Goal: Navigation & Orientation: Find specific page/section

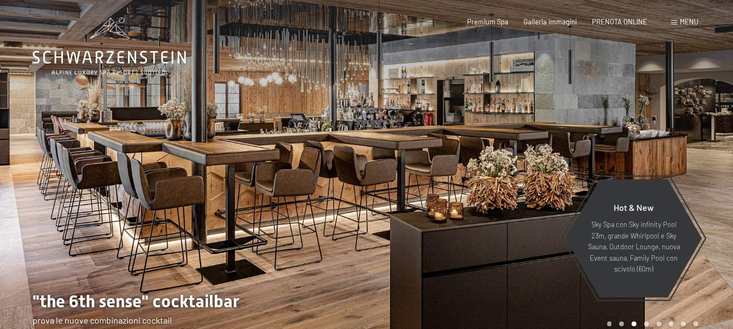
click at [687, 22] on span "Menu" at bounding box center [689, 21] width 18 height 9
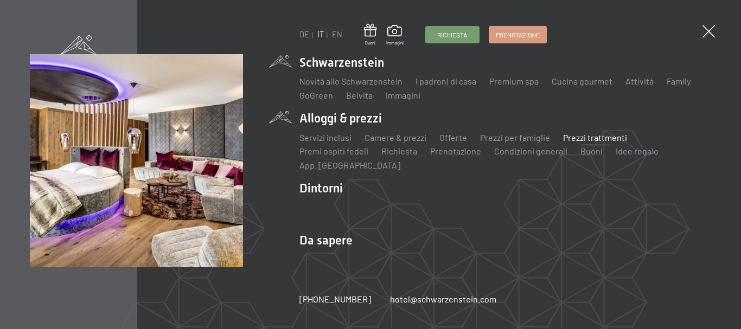
click at [594, 136] on link "Prezzi trattmenti" at bounding box center [595, 137] width 64 height 10
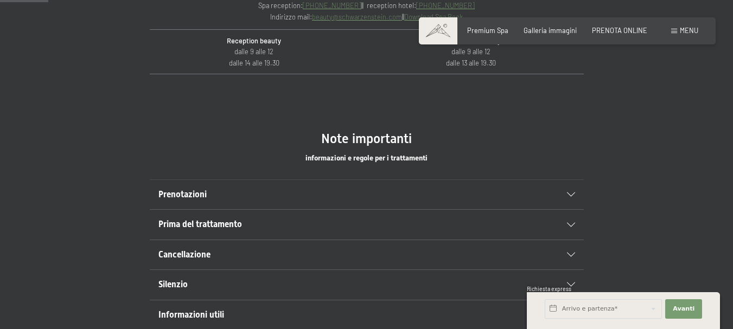
scroll to position [543, 0]
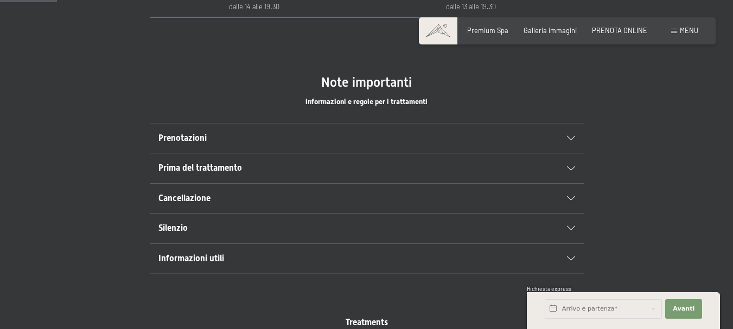
click at [573, 167] on icon at bounding box center [571, 169] width 8 height 4
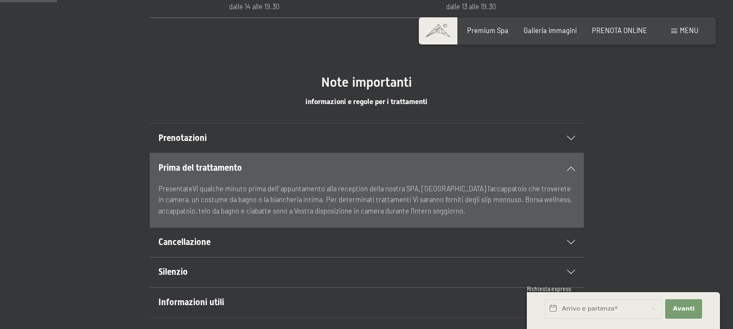
click at [573, 167] on icon at bounding box center [571, 169] width 8 height 4
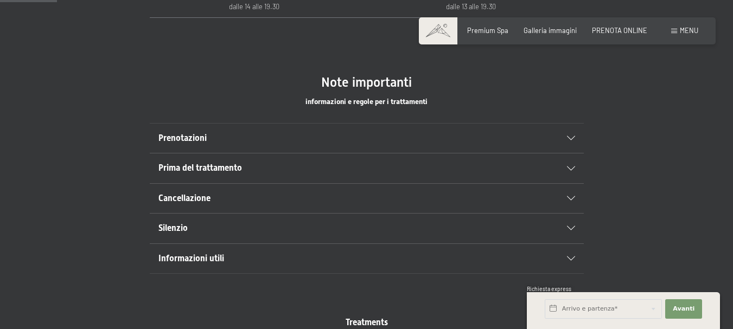
click at [568, 227] on icon at bounding box center [571, 228] width 8 height 4
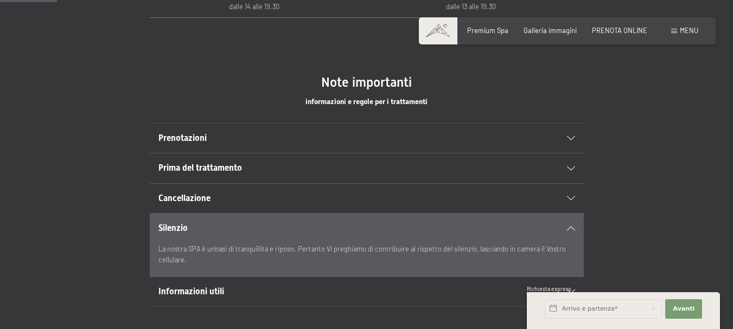
click at [474, 197] on h2 "Cancellazione" at bounding box center [345, 199] width 375 height 12
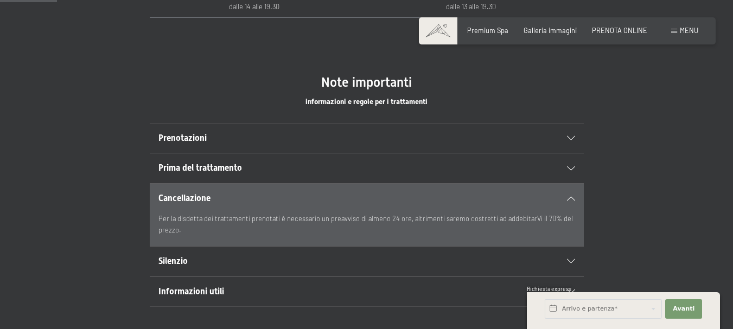
click at [377, 138] on h2 "Prenotazioni" at bounding box center [345, 138] width 375 height 12
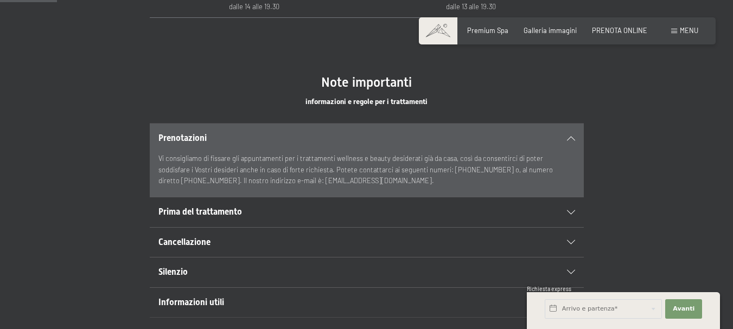
click at [574, 137] on icon at bounding box center [571, 138] width 8 height 4
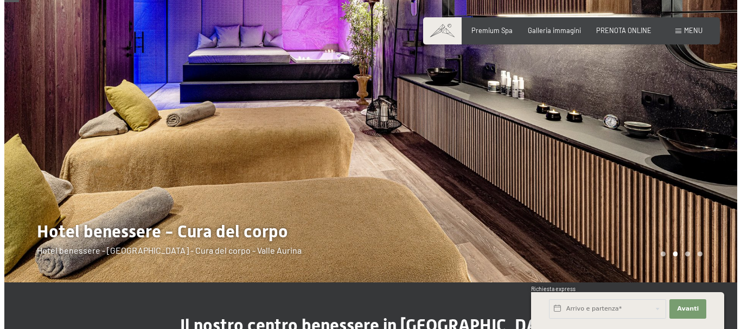
scroll to position [0, 0]
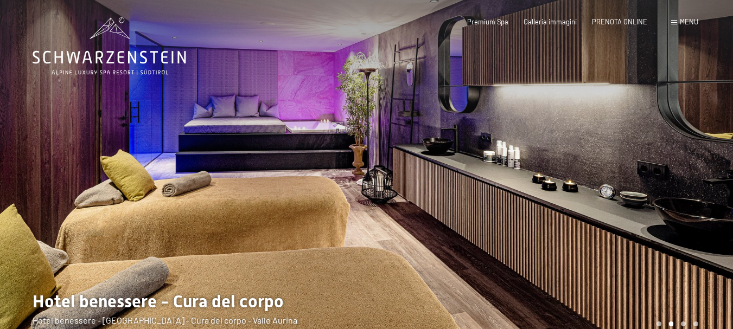
click at [670, 21] on div "Prenotazione Richiesta Premium Spa Galleria immagini PRENOTA ONLINE Menu DE IT …" at bounding box center [567, 22] width 262 height 10
click at [675, 20] on div "Menu" at bounding box center [684, 22] width 27 height 10
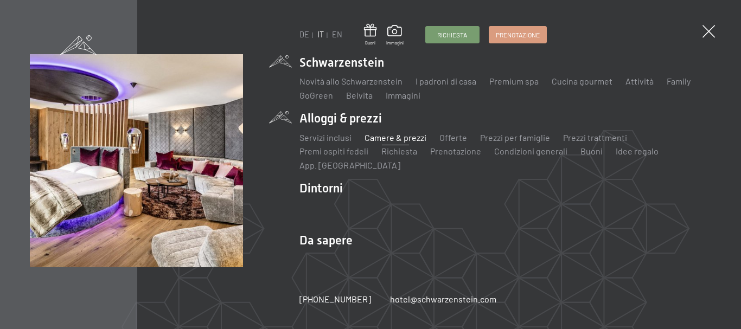
click at [399, 136] on link "Camere & prezzi" at bounding box center [396, 137] width 62 height 10
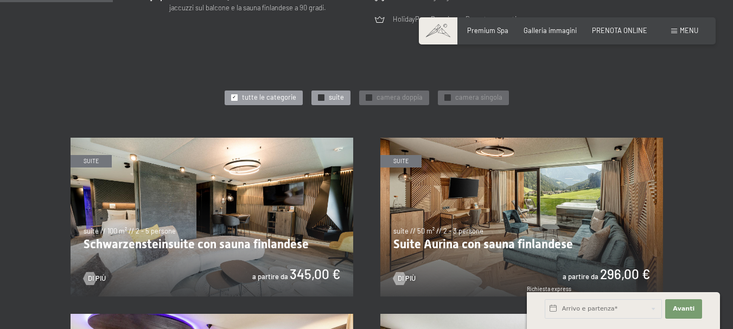
click at [320, 97] on span "✓" at bounding box center [321, 98] width 4 height 6
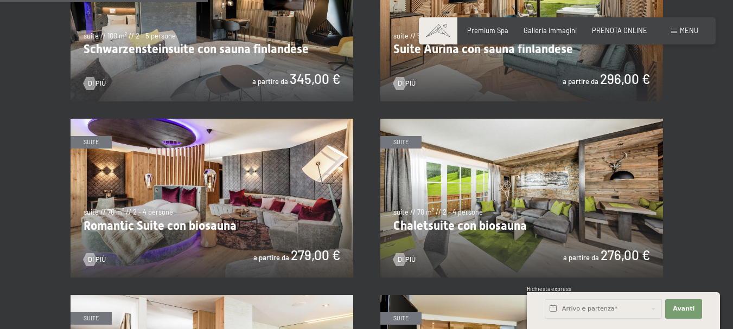
scroll to position [597, 0]
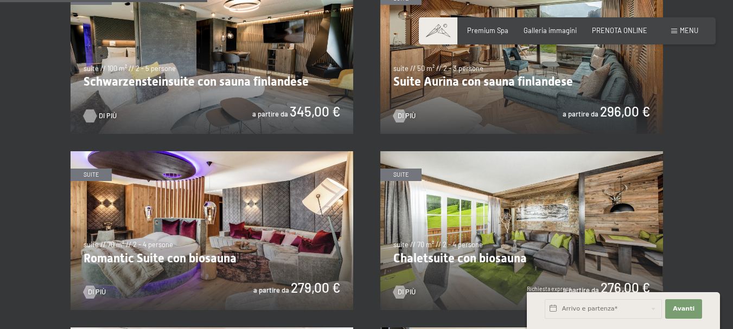
click at [91, 113] on div at bounding box center [90, 116] width 8 height 13
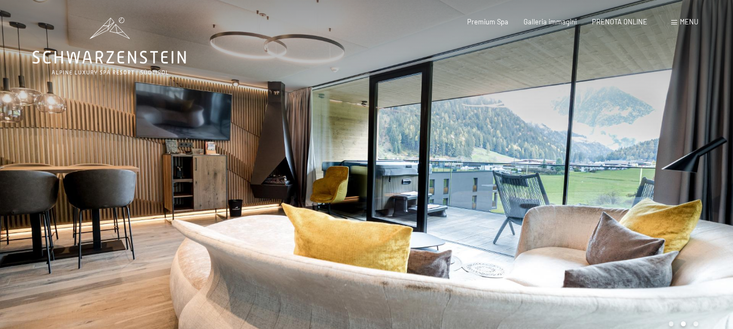
drag, startPoint x: 626, startPoint y: 145, endPoint x: 539, endPoint y: 148, distance: 86.9
click at [539, 148] on div at bounding box center [550, 176] width 367 height 353
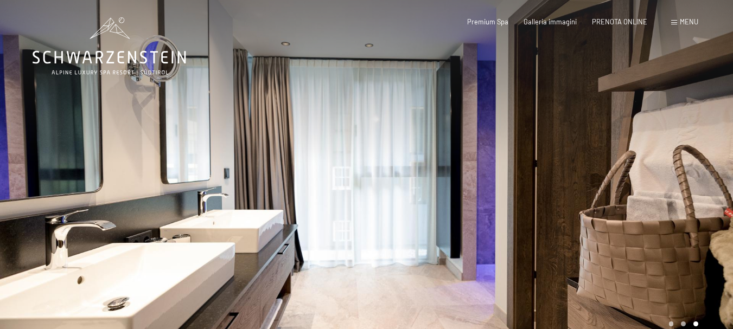
click at [556, 144] on div at bounding box center [550, 176] width 367 height 353
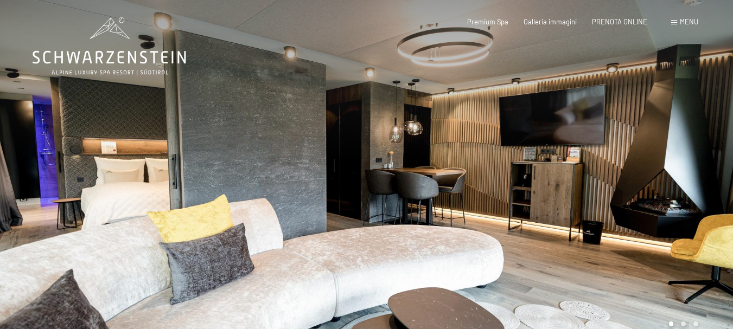
click at [557, 144] on div at bounding box center [550, 176] width 367 height 353
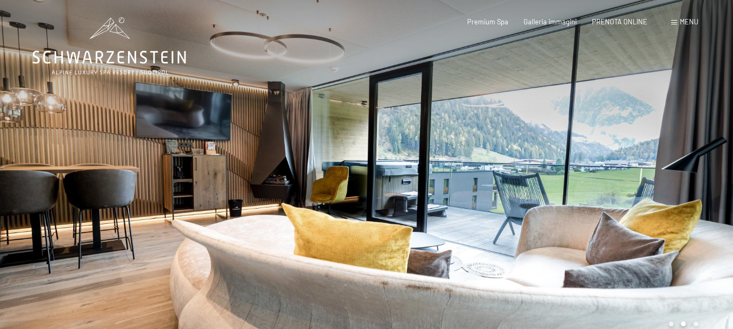
click at [557, 144] on div at bounding box center [550, 176] width 367 height 353
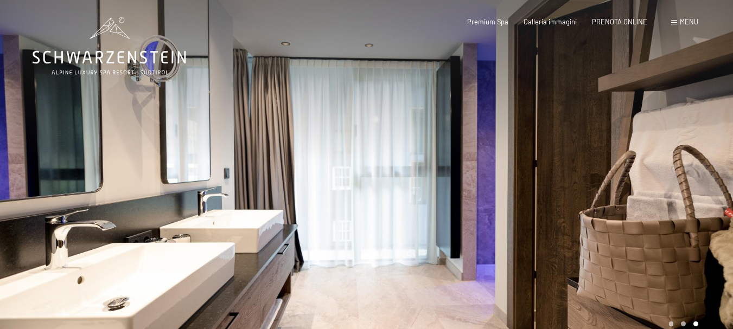
click at [557, 144] on div at bounding box center [550, 176] width 367 height 353
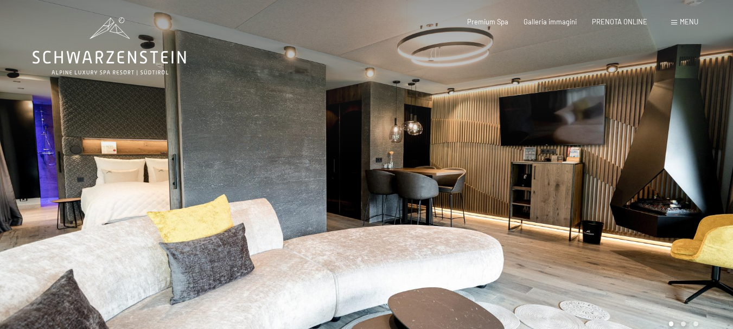
click at [557, 144] on div at bounding box center [550, 176] width 367 height 353
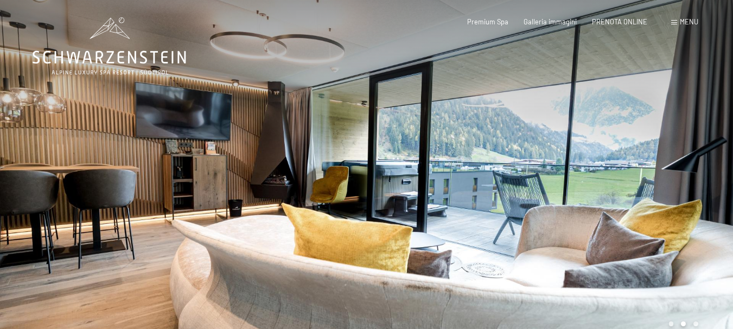
click at [557, 144] on div at bounding box center [550, 176] width 367 height 353
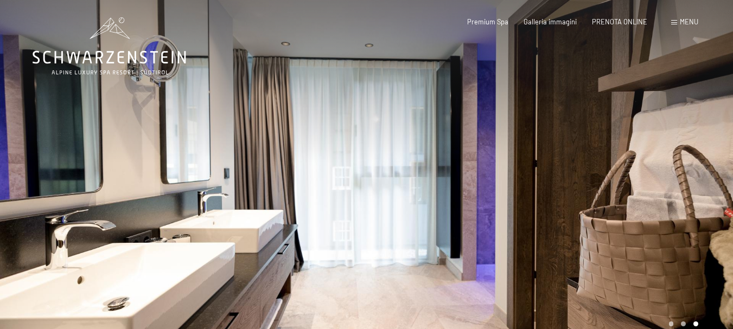
click at [556, 144] on div at bounding box center [550, 176] width 367 height 353
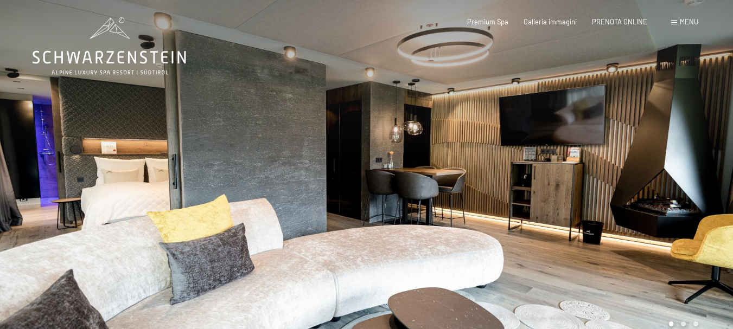
click at [551, 145] on div at bounding box center [550, 176] width 367 height 353
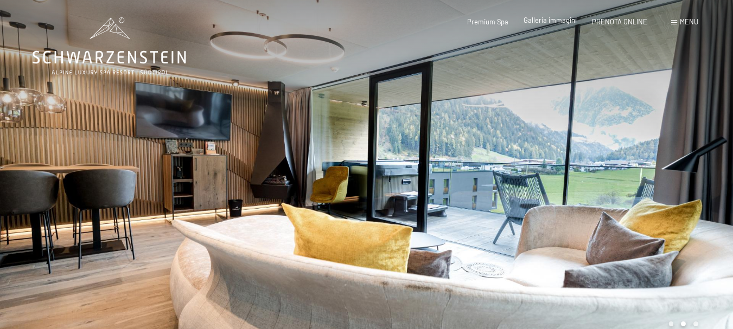
click at [549, 21] on span "Galleria immagini" at bounding box center [550, 20] width 53 height 9
click at [678, 23] on div "Menu" at bounding box center [684, 22] width 27 height 10
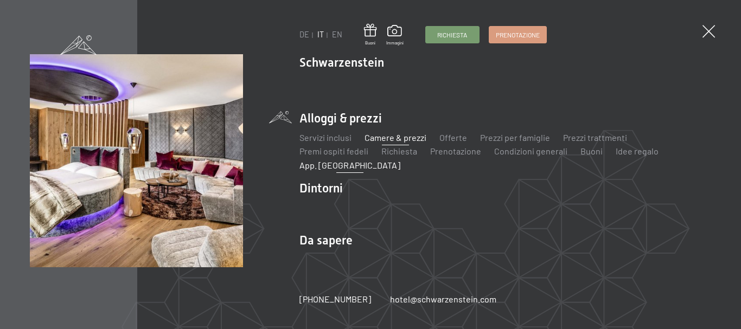
click at [319, 169] on link "App. [GEOGRAPHIC_DATA]" at bounding box center [350, 165] width 101 height 10
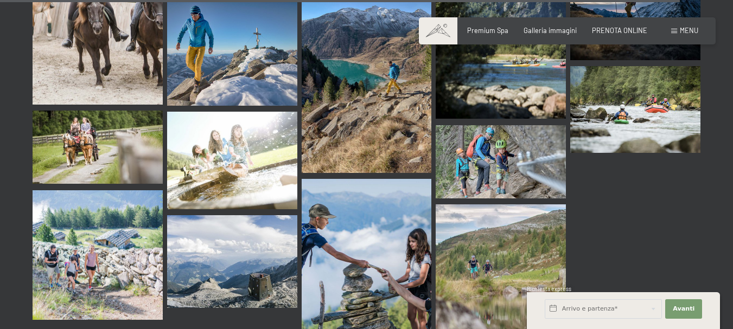
scroll to position [9764, 0]
